Goal: Information Seeking & Learning: Learn about a topic

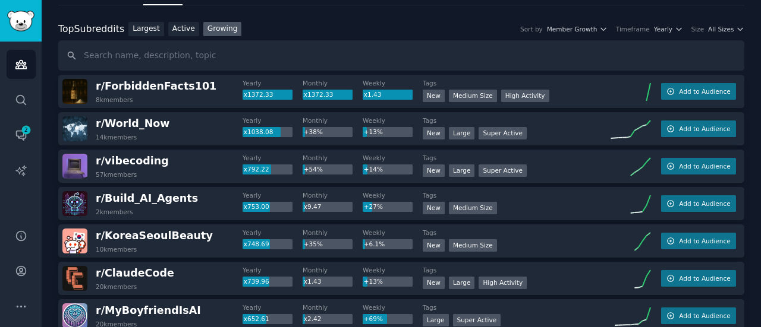
scroll to position [70, 0]
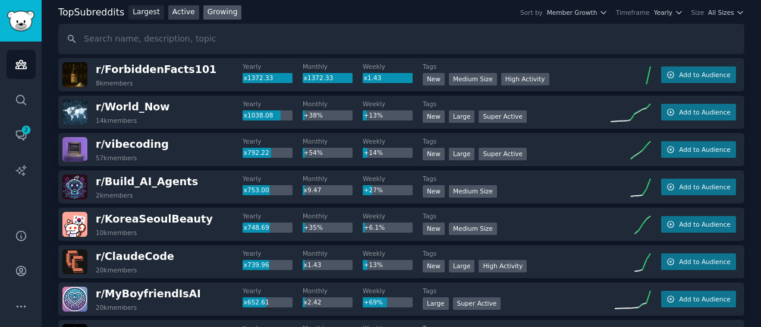
click at [181, 15] on link "Active" at bounding box center [183, 12] width 31 height 15
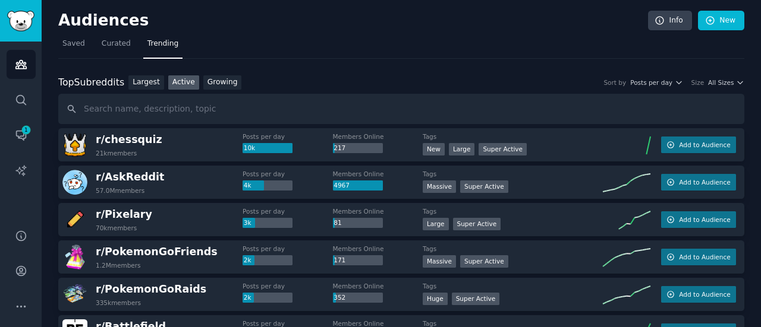
click at [209, 111] on input "text" at bounding box center [401, 109] width 686 height 30
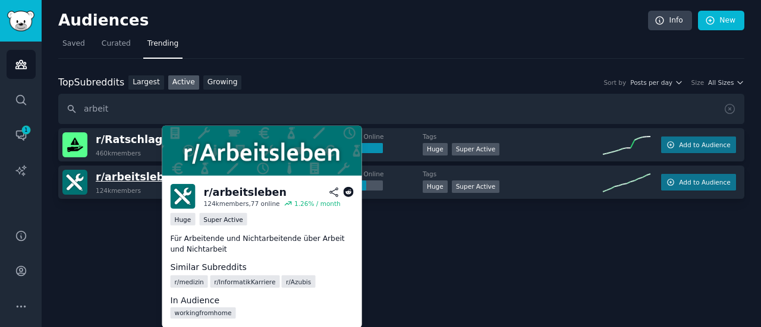
click at [123, 178] on span "r/ arbeitsleben" at bounding box center [137, 177] width 83 height 12
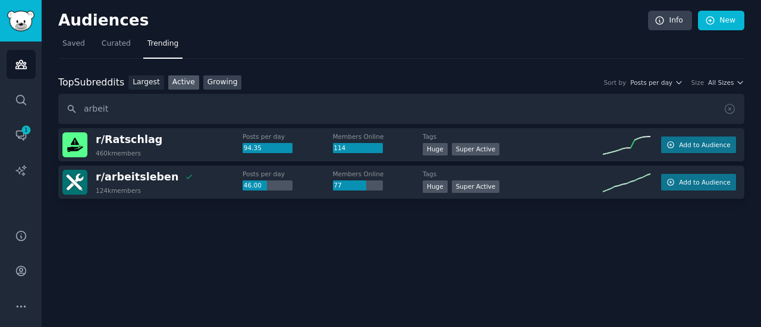
click at [203, 78] on link "Growing" at bounding box center [222, 82] width 39 height 15
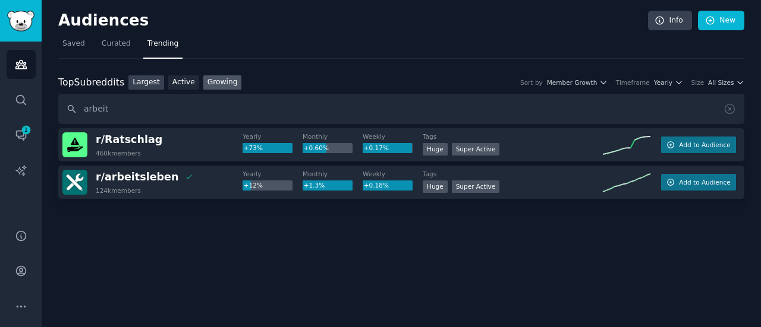
click at [149, 78] on link "Largest" at bounding box center [146, 82] width 36 height 15
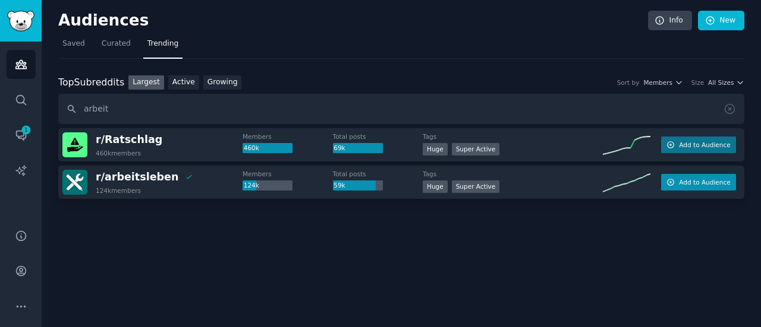
click at [700, 180] on span "Add to Audience" at bounding box center [704, 182] width 51 height 8
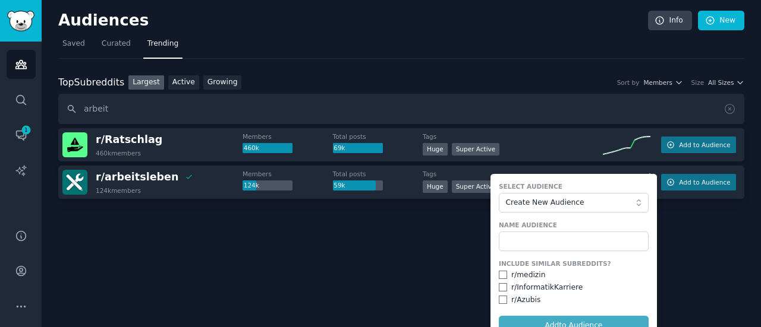
click at [349, 274] on div "Audiences Info New Saved Curated Trending Top Subreddits Top Subreddits Largest…" at bounding box center [401, 163] width 719 height 327
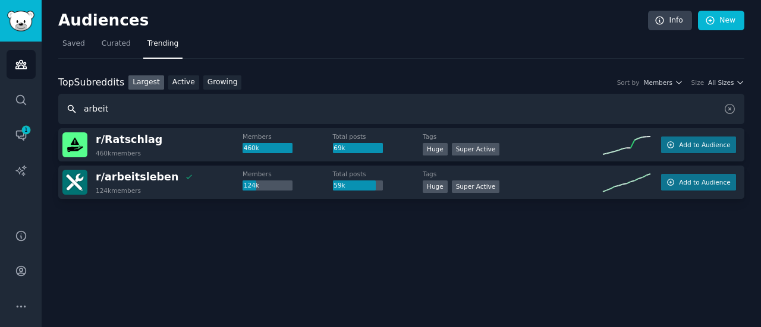
click at [93, 114] on input "arbeit" at bounding box center [401, 109] width 686 height 30
type input "a"
type input "s"
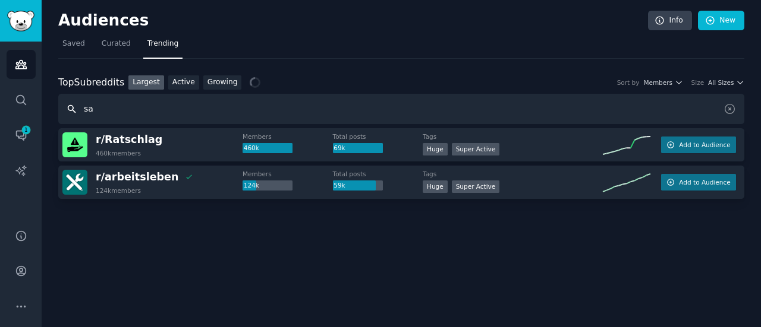
type input "s"
type input "vertrieb"
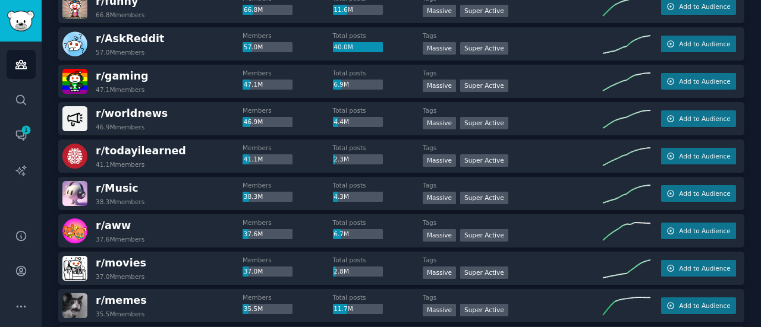
scroll to position [7, 0]
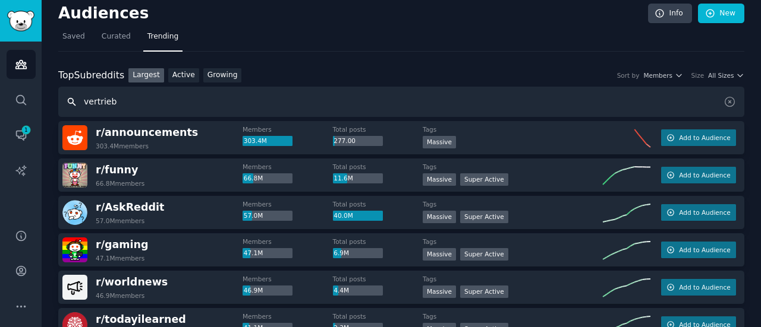
click at [105, 100] on input "vertrieb" at bounding box center [401, 102] width 686 height 30
click at [217, 71] on link "Growing" at bounding box center [222, 75] width 39 height 15
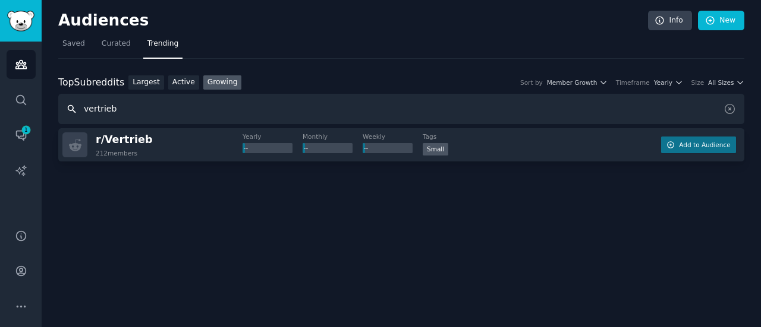
click at [99, 112] on input "vertrieb" at bounding box center [401, 109] width 686 height 30
